Goal: Task Accomplishment & Management: Use online tool/utility

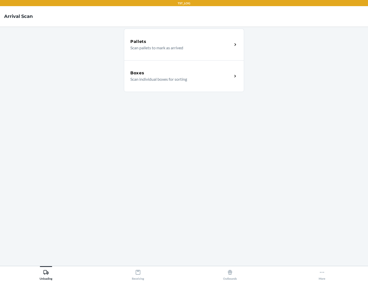
click at [181, 73] on div "Boxes" at bounding box center [181, 73] width 102 height 6
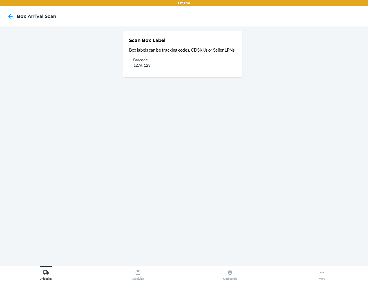
type input "1ZAti123"
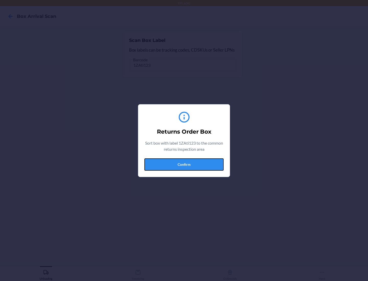
click at [184, 164] on button "Confirm" at bounding box center [183, 164] width 79 height 12
